Goal: Information Seeking & Learning: Find specific page/section

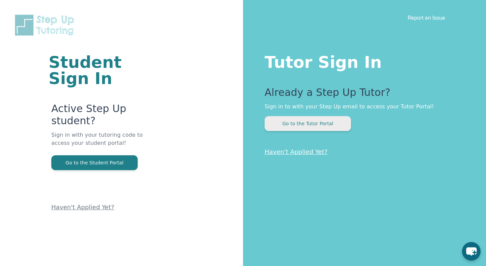
click at [311, 125] on button "Go to the Tutor Portal" at bounding box center [308, 123] width 86 height 15
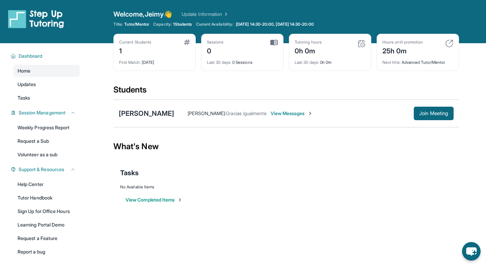
click at [188, 112] on span "[PERSON_NAME] :" at bounding box center [207, 113] width 38 height 6
click at [136, 116] on div "[PERSON_NAME]" at bounding box center [146, 113] width 55 height 9
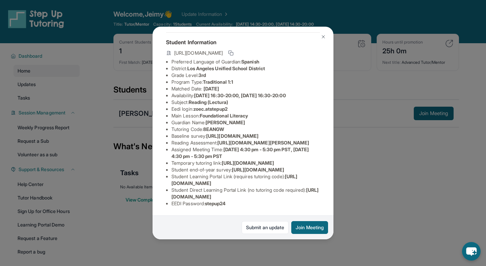
scroll to position [35, 238]
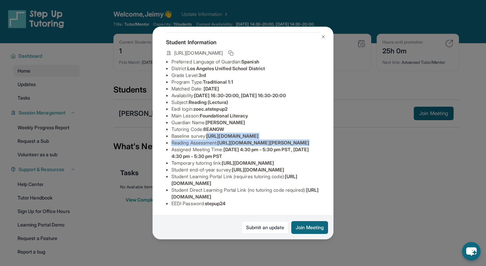
drag, startPoint x: 171, startPoint y: 139, endPoint x: 278, endPoint y: 156, distance: 108.7
click at [278, 156] on div "[PERSON_NAME] Guardian: [PERSON_NAME] Student Information [URL][DOMAIN_NAME] Pr…" at bounding box center [243, 133] width 181 height 213
copy ul "[URL][DOMAIN_NAME] Reading Assessment : [URL][DOMAIN_NAME]?"
click at [217, 139] on li "Baseline survey : [URL][DOMAIN_NAME]" at bounding box center [245, 136] width 148 height 7
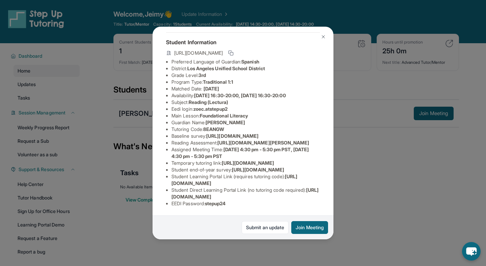
scroll to position [59, 0]
drag, startPoint x: 220, startPoint y: 135, endPoint x: 226, endPoint y: 140, distance: 8.2
click at [226, 140] on li "Reading Assessment : [URL][DOMAIN_NAME][PERSON_NAME]" at bounding box center [245, 142] width 148 height 7
drag, startPoint x: 221, startPoint y: 134, endPoint x: 307, endPoint y: 148, distance: 86.4
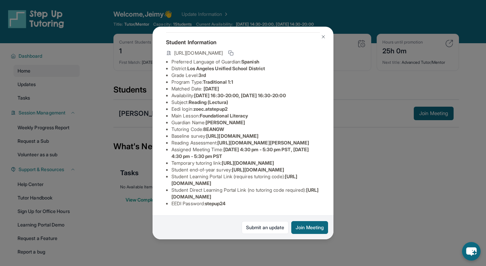
click at [307, 146] on li "Reading Assessment : [URL][DOMAIN_NAME][PERSON_NAME]" at bounding box center [245, 142] width 148 height 7
copy span "[URL][DOMAIN_NAME][PERSON_NAME]"
click at [262, 141] on li "Reading Assessment : [URL][DOMAIN_NAME][PERSON_NAME]" at bounding box center [245, 142] width 148 height 7
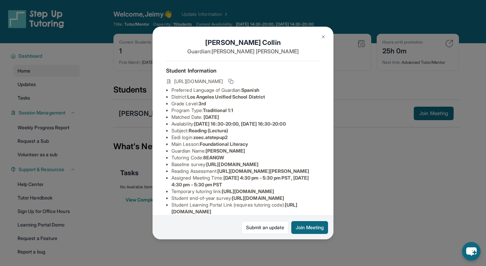
scroll to position [0, 0]
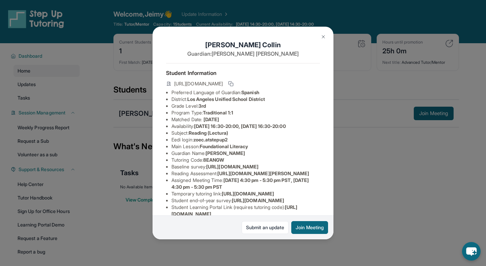
click at [322, 38] on img at bounding box center [323, 36] width 5 height 5
